Goal: Task Accomplishment & Management: Manage account settings

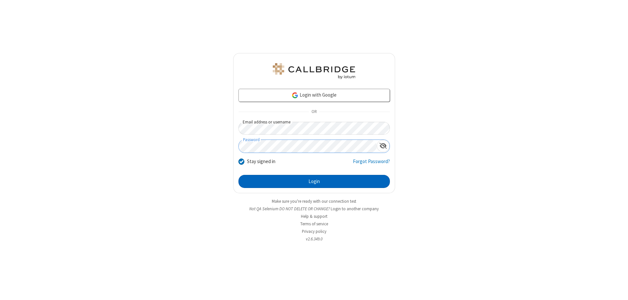
click at [314, 181] on button "Login" at bounding box center [313, 181] width 151 height 13
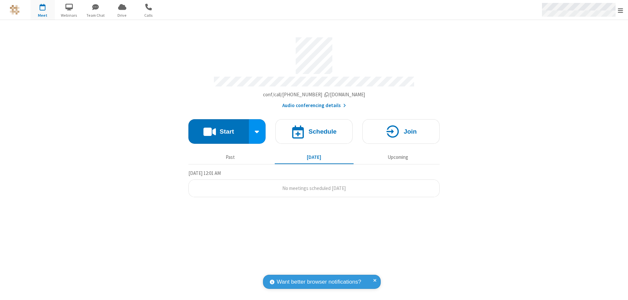
click at [620, 10] on span "Open menu" at bounding box center [620, 10] width 5 height 7
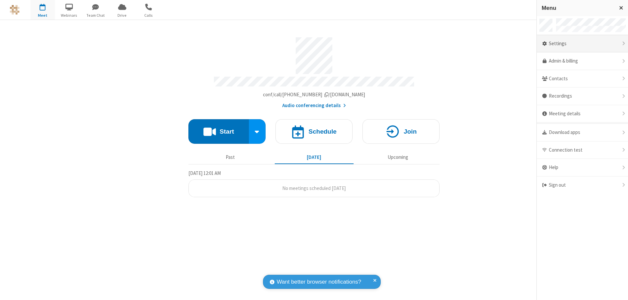
click at [582, 44] on div "Settings" at bounding box center [582, 44] width 91 height 18
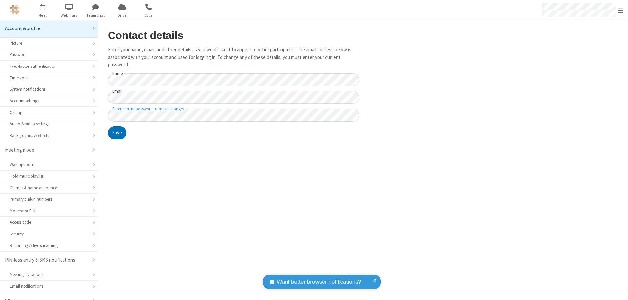
scroll to position [9, 0]
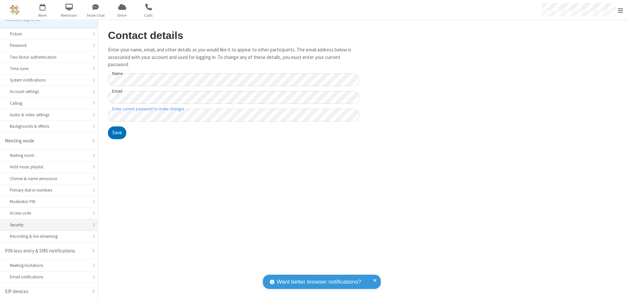
click at [46, 224] on div "Security" at bounding box center [49, 224] width 78 height 6
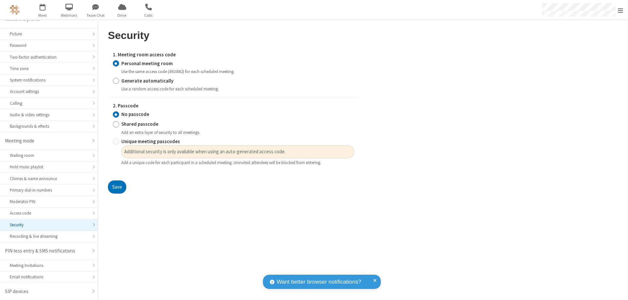
click at [116, 80] on input "Generate automatically" at bounding box center [116, 80] width 6 height 7
radio input "true"
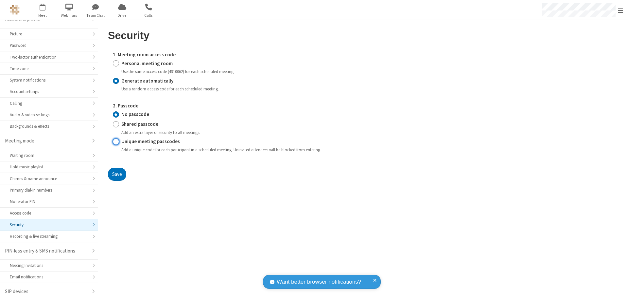
click at [116, 141] on input "Unique meeting passcodes" at bounding box center [116, 141] width 6 height 7
radio input "true"
click at [117, 174] on button "Save" at bounding box center [117, 173] width 18 height 13
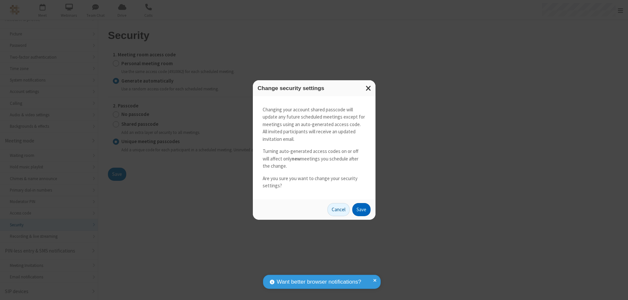
click at [361, 209] on button "Save" at bounding box center [361, 209] width 18 height 13
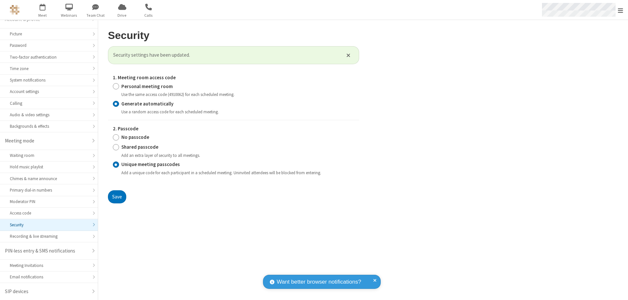
click at [620, 10] on span "Open menu" at bounding box center [620, 10] width 5 height 7
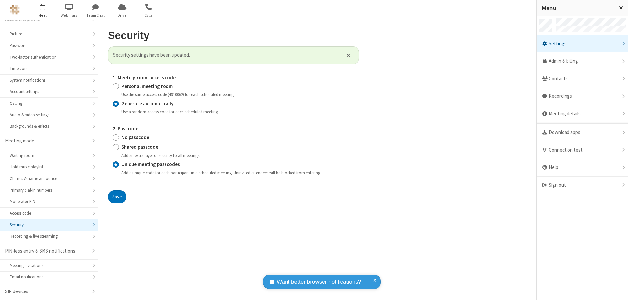
click at [43, 10] on span "button" at bounding box center [42, 6] width 25 height 11
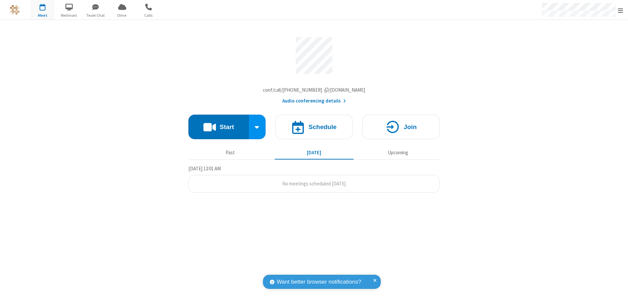
click at [314, 128] on h4 "Schedule" at bounding box center [322, 127] width 28 height 6
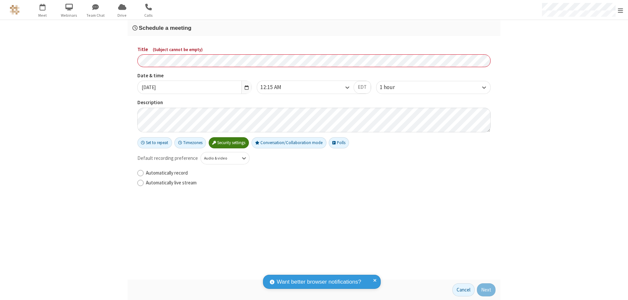
click at [314, 28] on h3 "Schedule a meeting" at bounding box center [313, 28] width 363 height 6
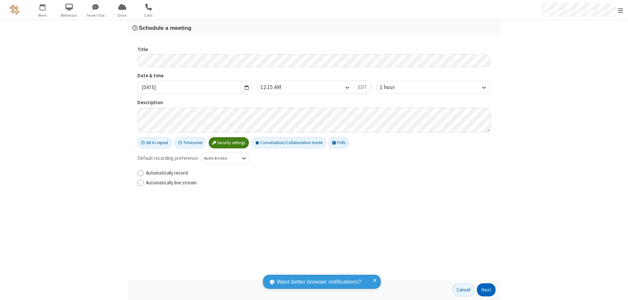
click at [486, 289] on button "Next" at bounding box center [486, 289] width 19 height 13
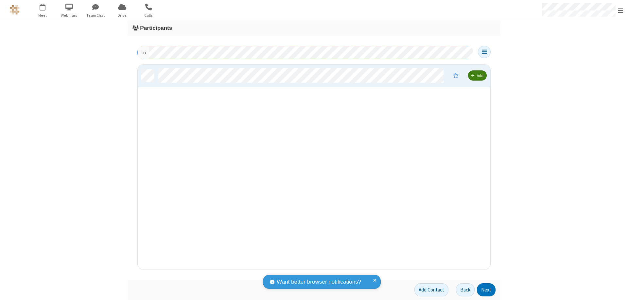
scroll to position [200, 348]
click at [486, 289] on button "Next" at bounding box center [486, 289] width 19 height 13
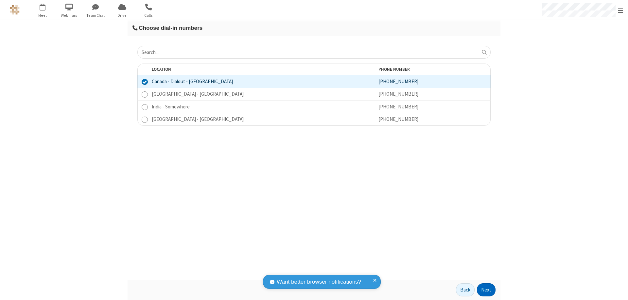
click at [486, 289] on button "Next" at bounding box center [486, 289] width 19 height 13
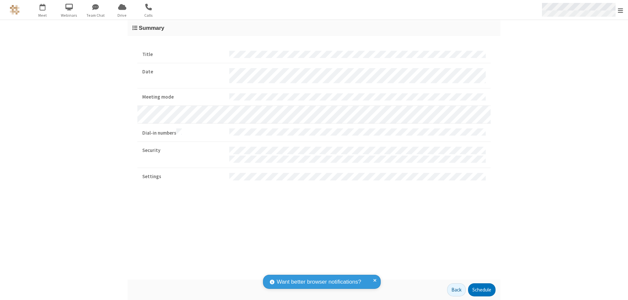
click at [620, 10] on span "Open menu" at bounding box center [620, 10] width 5 height 7
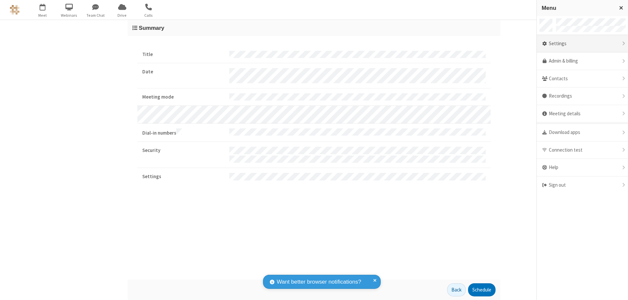
click at [582, 44] on div "Settings" at bounding box center [582, 44] width 91 height 18
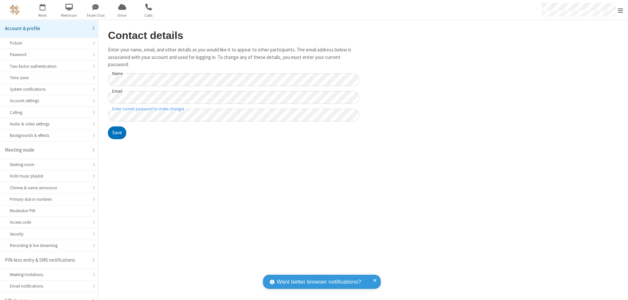
scroll to position [9, 0]
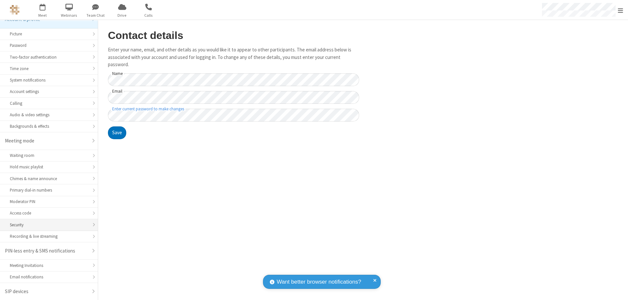
click at [46, 224] on div "Security" at bounding box center [49, 224] width 78 height 6
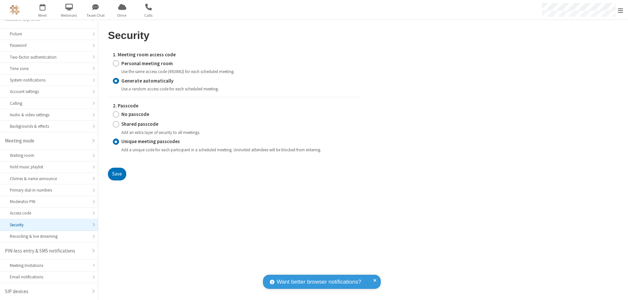
click at [116, 63] on input "Personal meeting room" at bounding box center [116, 63] width 6 height 7
radio input "true"
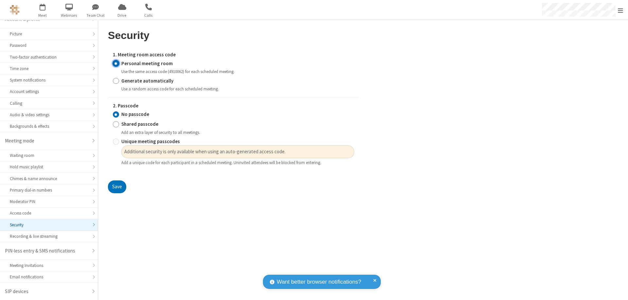
click at [116, 114] on input "No passcode" at bounding box center [116, 114] width 6 height 7
click at [117, 187] on button "Save" at bounding box center [117, 186] width 18 height 13
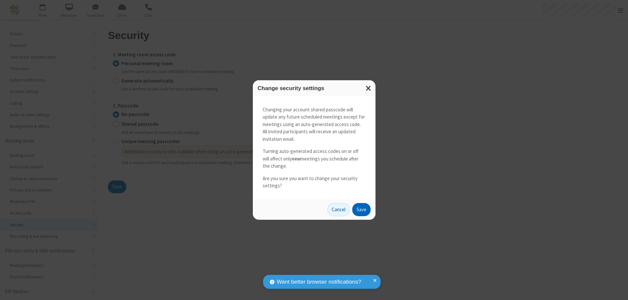
click at [361, 209] on button "Save" at bounding box center [361, 209] width 18 height 13
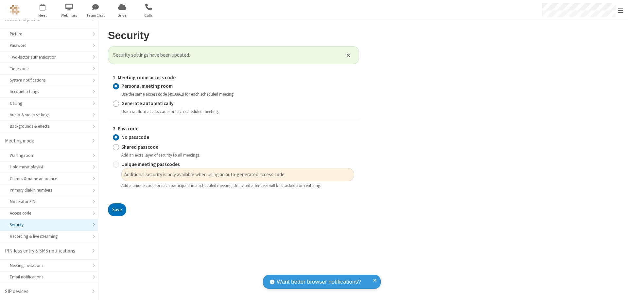
click at [620, 10] on span "Open menu" at bounding box center [620, 10] width 5 height 7
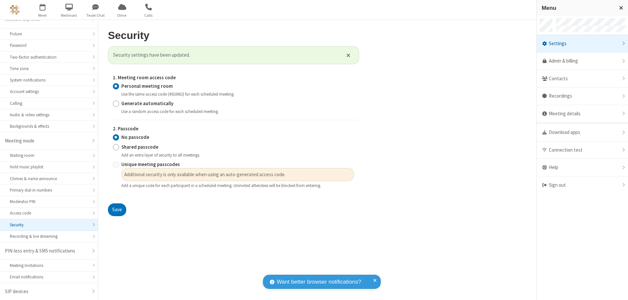
click at [582, 185] on div "Sign out" at bounding box center [582, 184] width 91 height 17
